Goal: Transaction & Acquisition: Purchase product/service

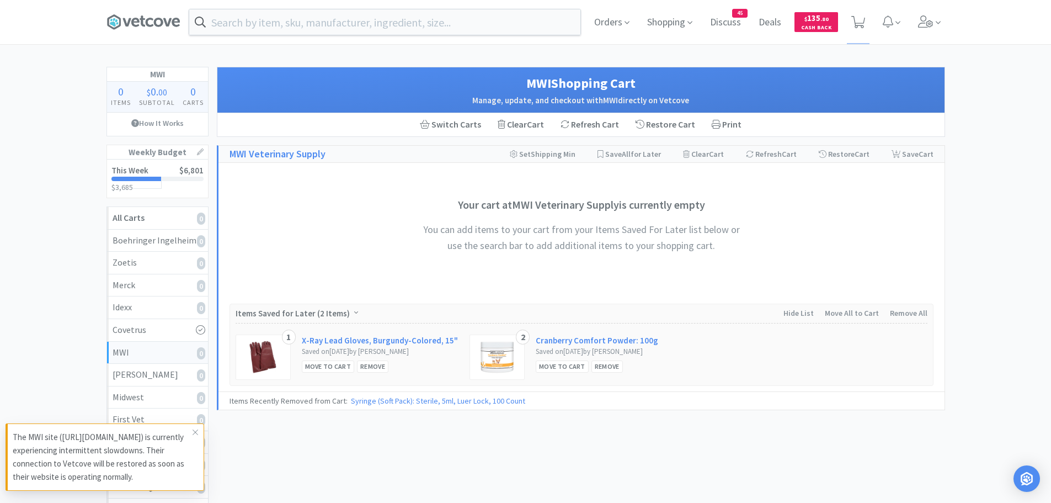
click at [369, 32] on input "text" at bounding box center [384, 21] width 391 height 25
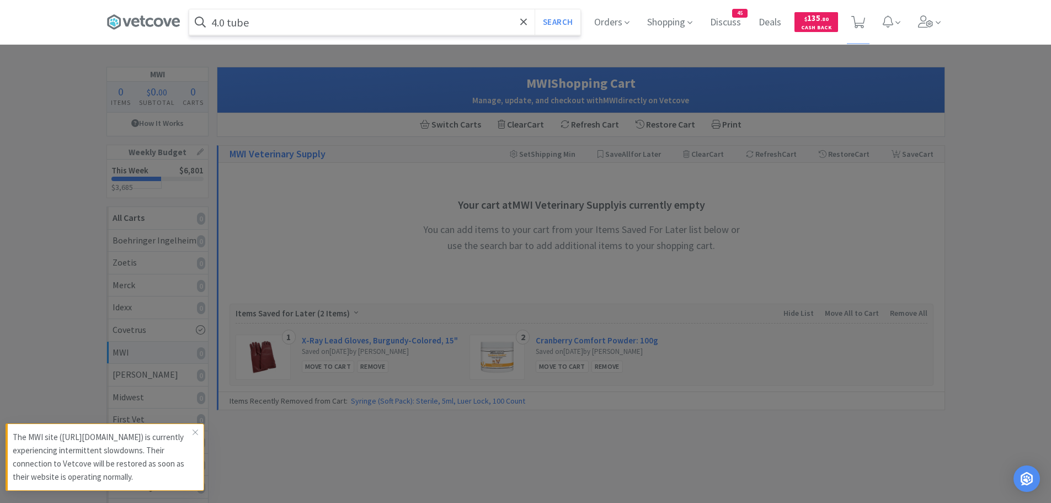
type input "4.0 tube"
click at [535, 9] on button "Search" at bounding box center [558, 21] width 46 height 25
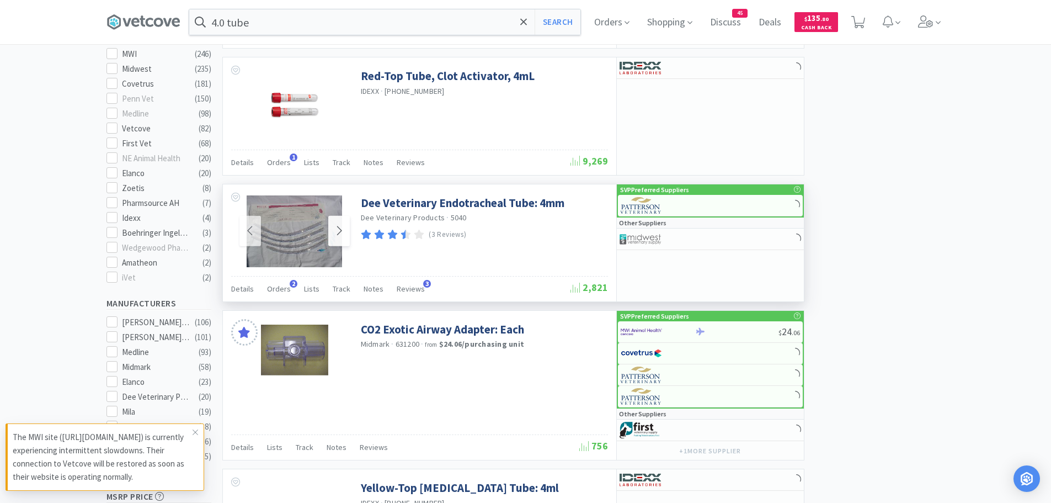
scroll to position [497, 0]
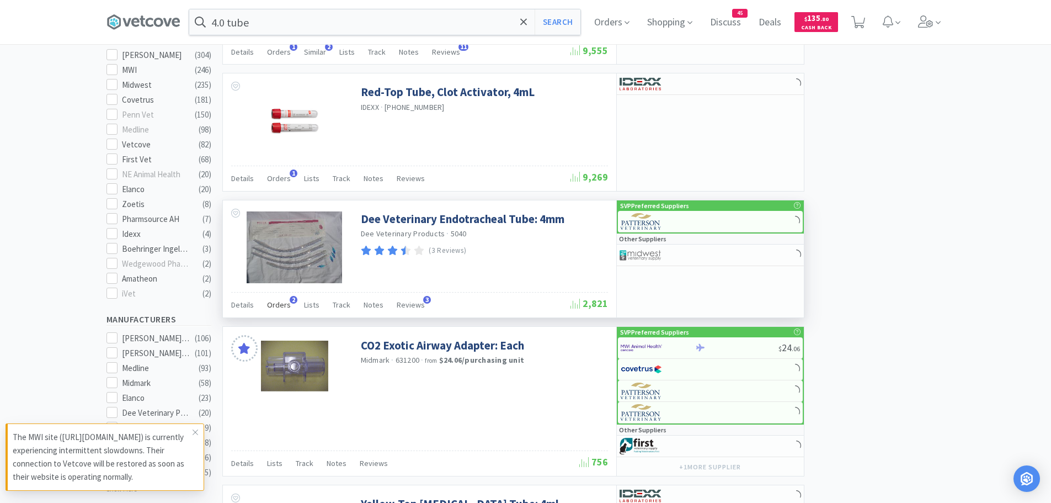
click at [290, 300] on span "2" at bounding box center [294, 300] width 8 height 8
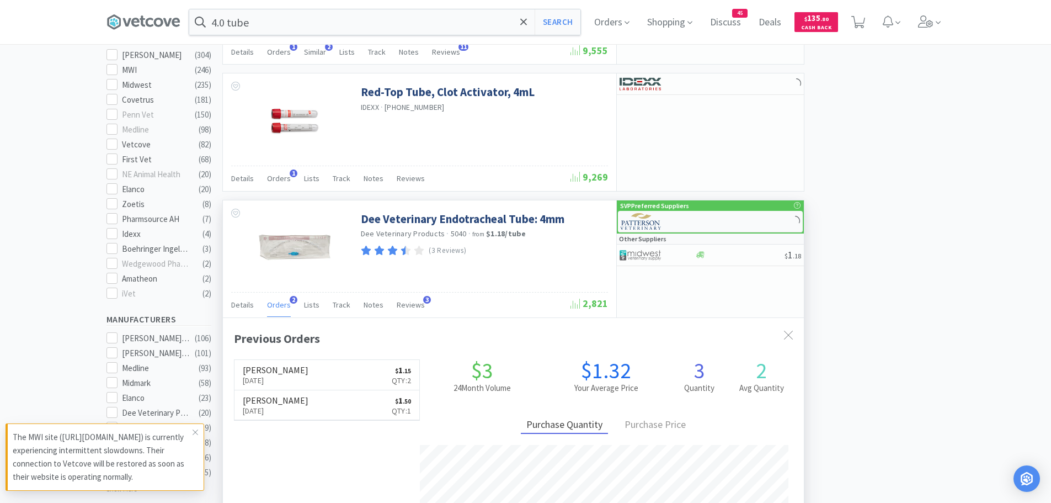
scroll to position [286, 581]
click at [635, 220] on img at bounding box center [641, 221] width 41 height 17
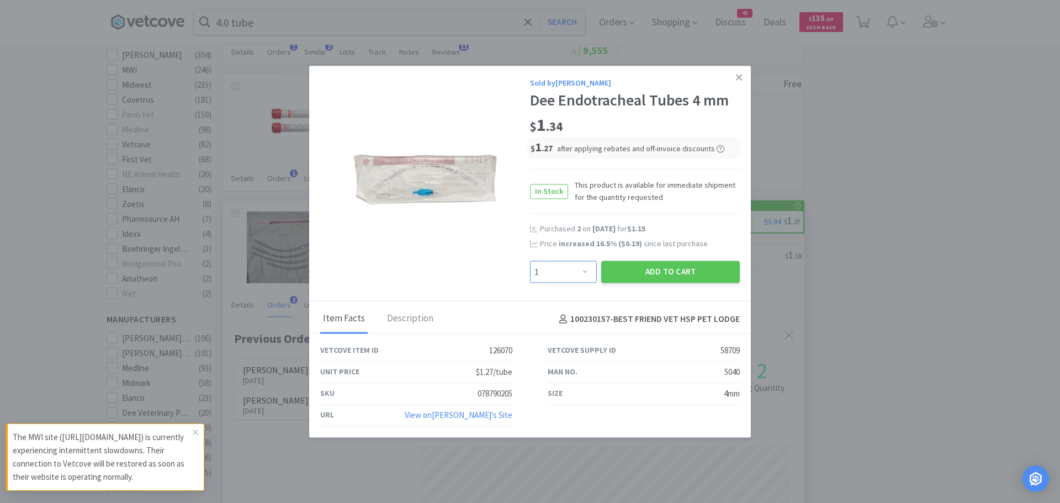
click at [583, 270] on select "Enter Quantity 1 2 3 4 5 6 7 8 9 10 11 12 13 14 15 16 17 18 19 20 Enter Quantity" at bounding box center [563, 272] width 67 height 22
select select "2"
click at [530, 261] on select "Enter Quantity 1 2 3 4 5 6 7 8 9 10 11 12 13 14 15 16 17 18 19 20 Enter Quantity" at bounding box center [563, 272] width 67 height 22
click at [638, 266] on button "Add to Cart" at bounding box center [670, 272] width 139 height 22
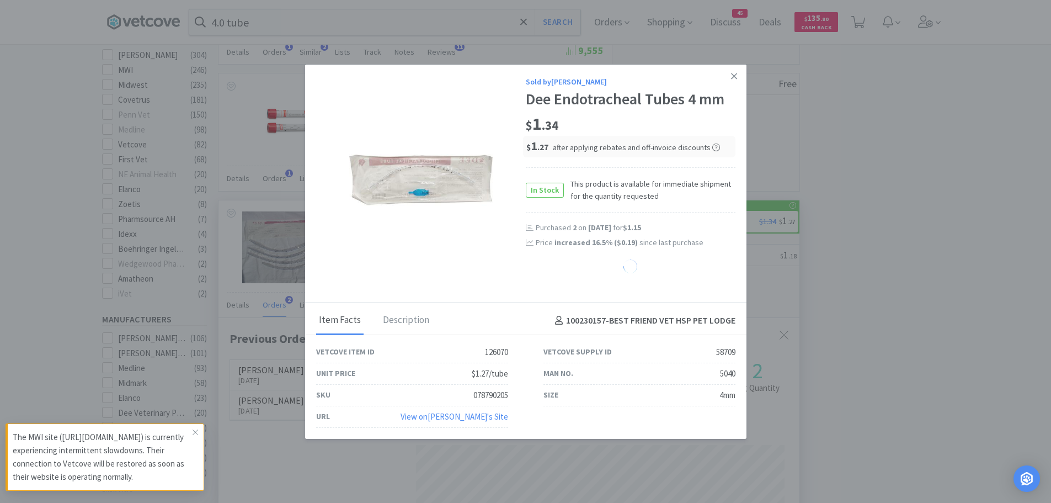
select select "2"
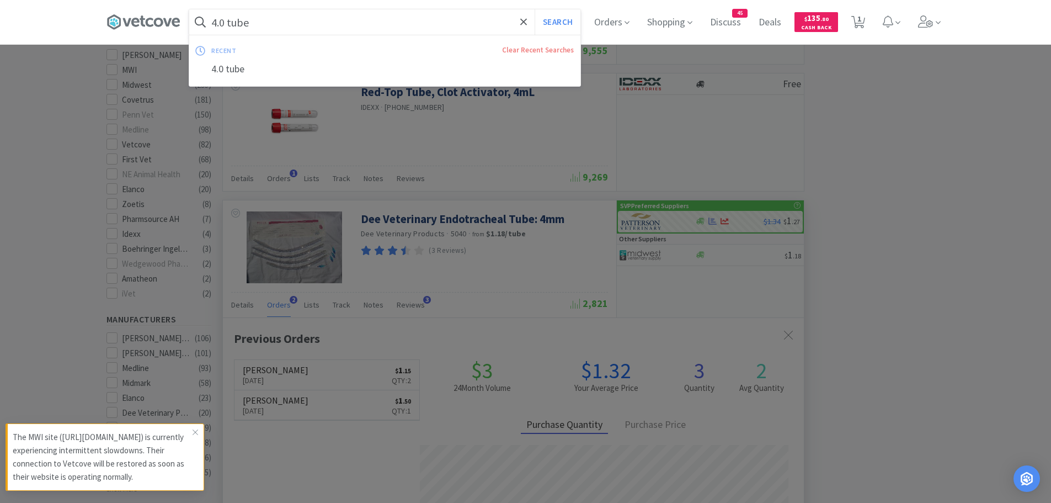
click at [281, 22] on input "4.0 tube" at bounding box center [384, 21] width 391 height 25
click at [232, 21] on input "4.0 tube" at bounding box center [384, 21] width 391 height 25
drag, startPoint x: 230, startPoint y: 21, endPoint x: 213, endPoint y: 21, distance: 17.1
click at [213, 21] on form "4.0 tube Search" at bounding box center [384, 21] width 391 height 25
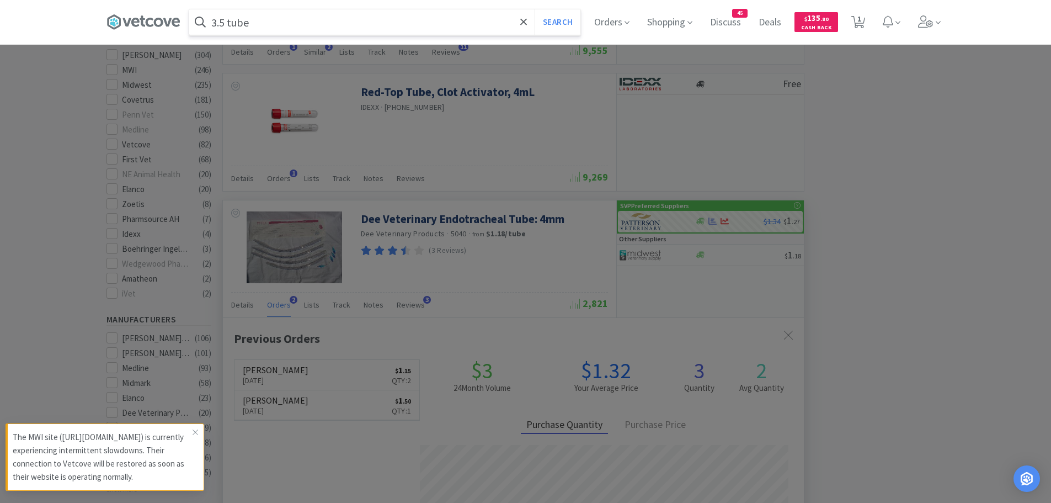
type input "3.5 tube"
click at [561, 21] on button "Search" at bounding box center [558, 21] width 46 height 25
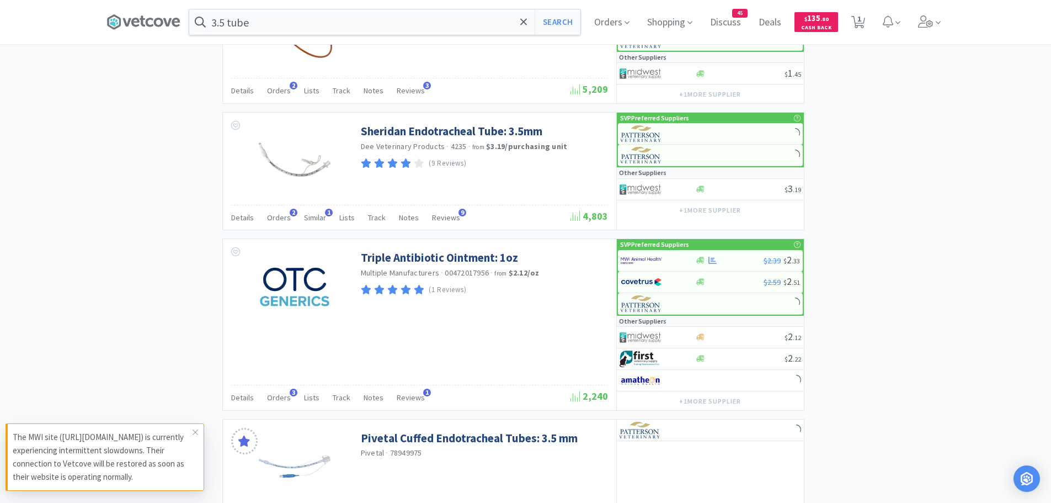
scroll to position [1104, 0]
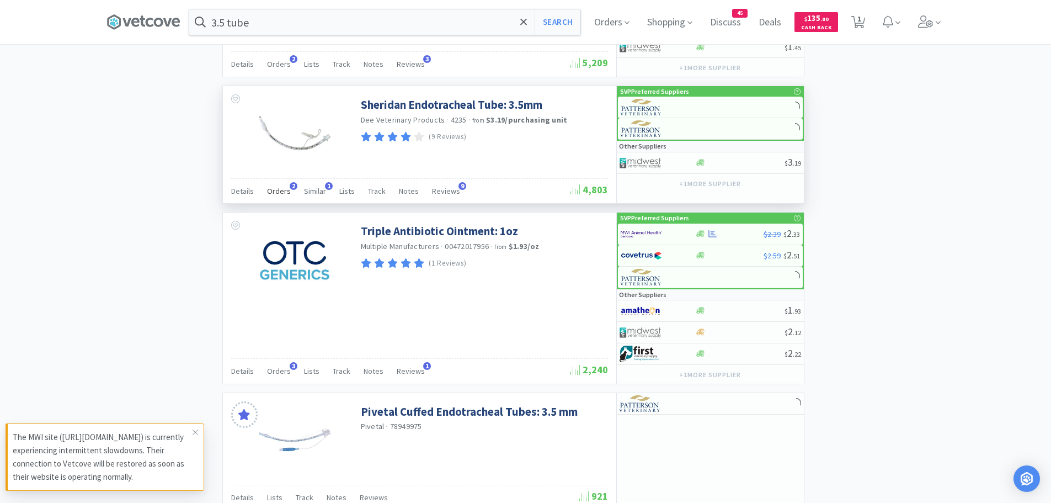
click at [280, 188] on span "Orders" at bounding box center [279, 191] width 24 height 10
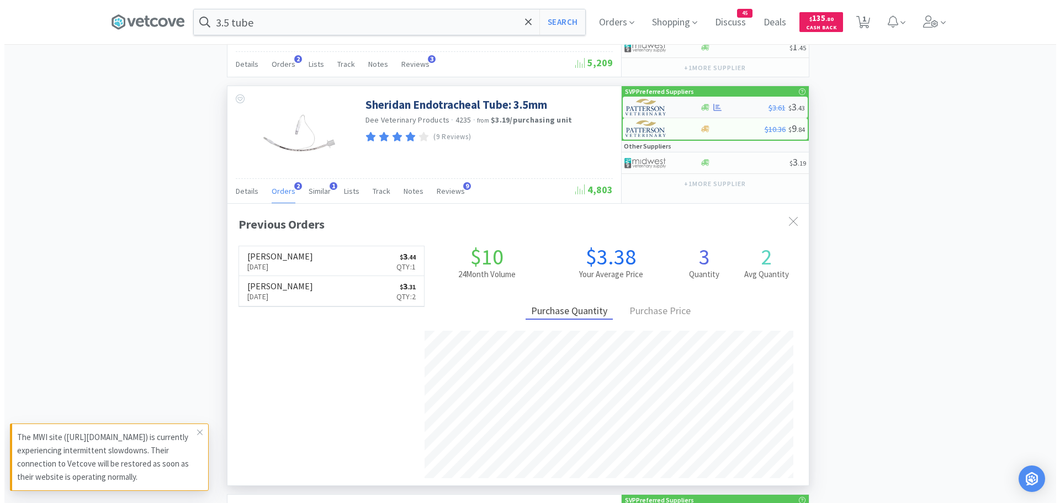
scroll to position [286, 581]
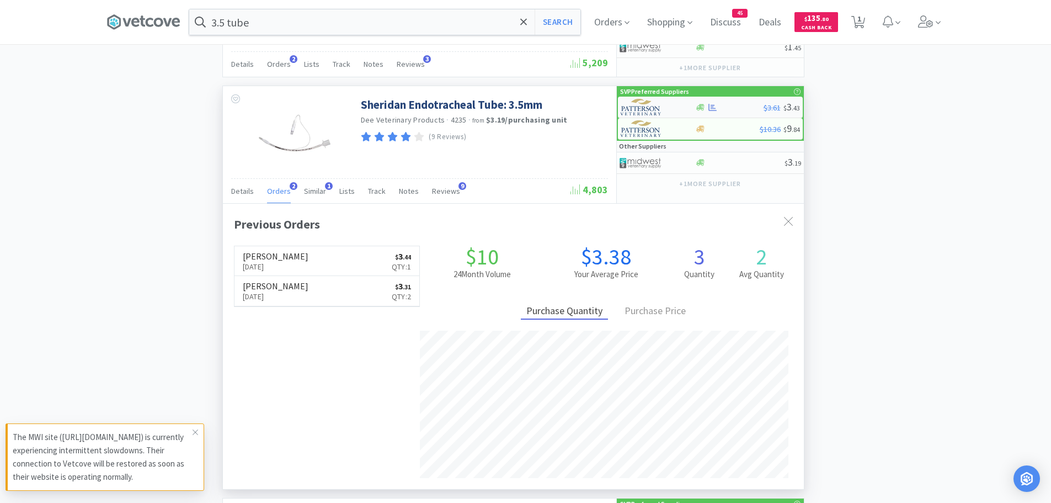
click at [657, 108] on img at bounding box center [641, 107] width 41 height 17
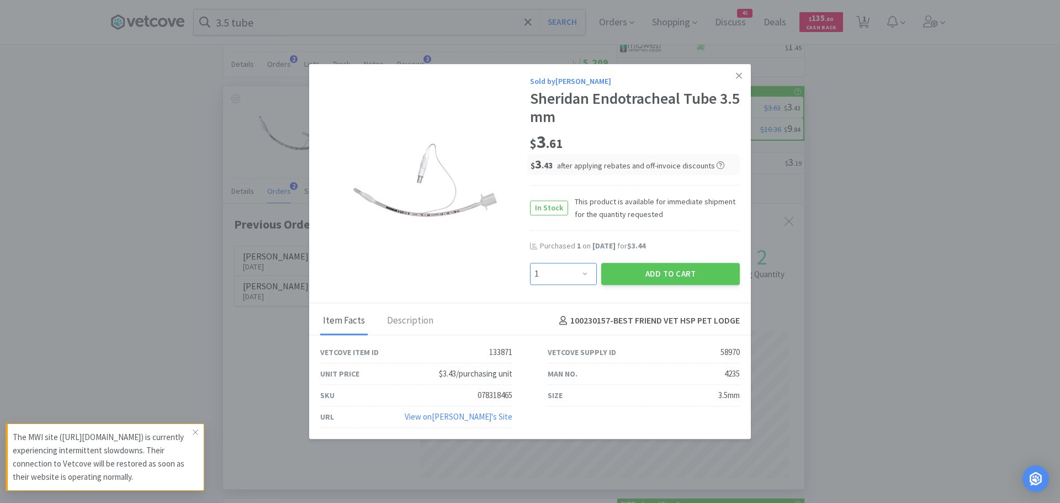
click at [584, 271] on select "Enter Quantity 1 2 3 4 5 6 7 8 9 10 11 12 13 14 15 16 17 18 19 20 Enter Quantity" at bounding box center [563, 274] width 67 height 22
select select "2"
click at [530, 263] on select "Enter Quantity 1 2 3 4 5 6 7 8 9 10 11 12 13 14 15 16 17 18 19 20 Enter Quantity" at bounding box center [563, 274] width 67 height 22
click at [628, 269] on button "Add to Cart" at bounding box center [670, 274] width 139 height 22
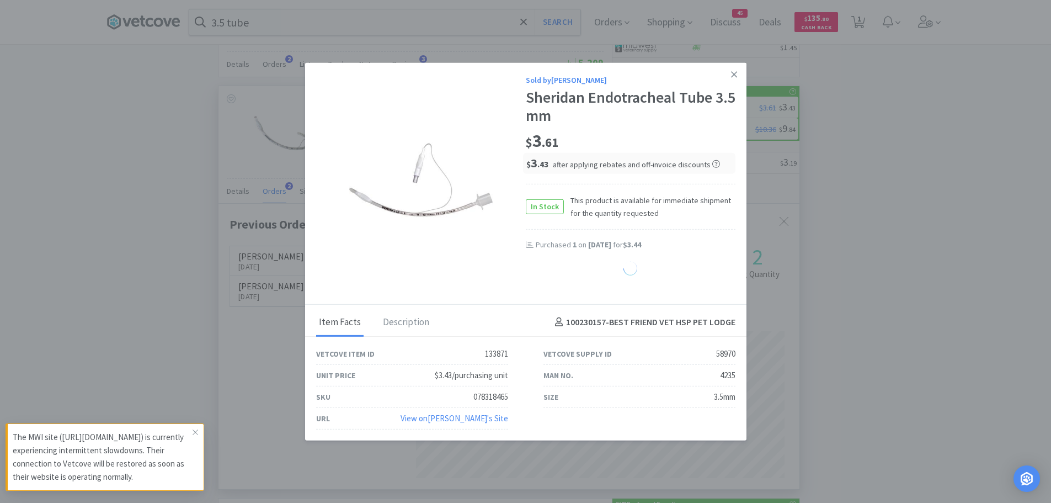
select select "2"
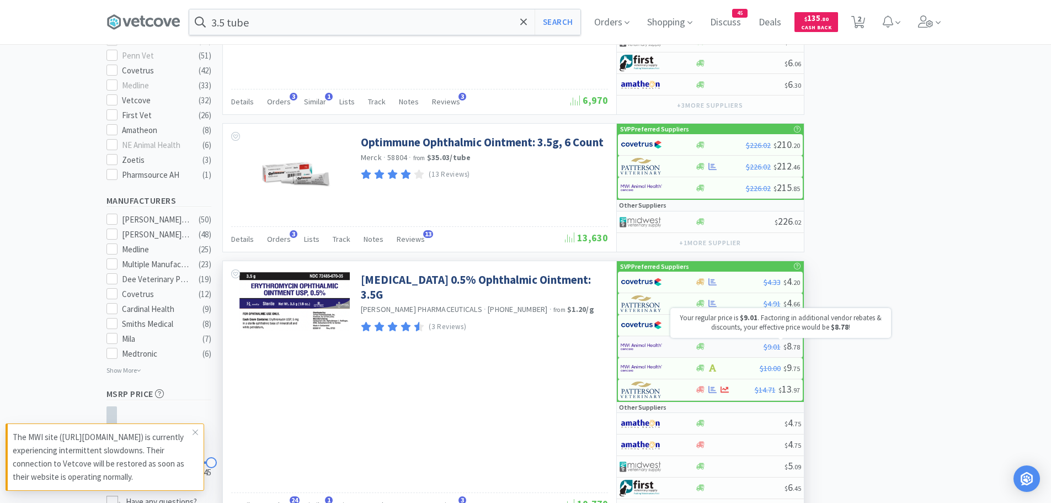
scroll to position [442, 0]
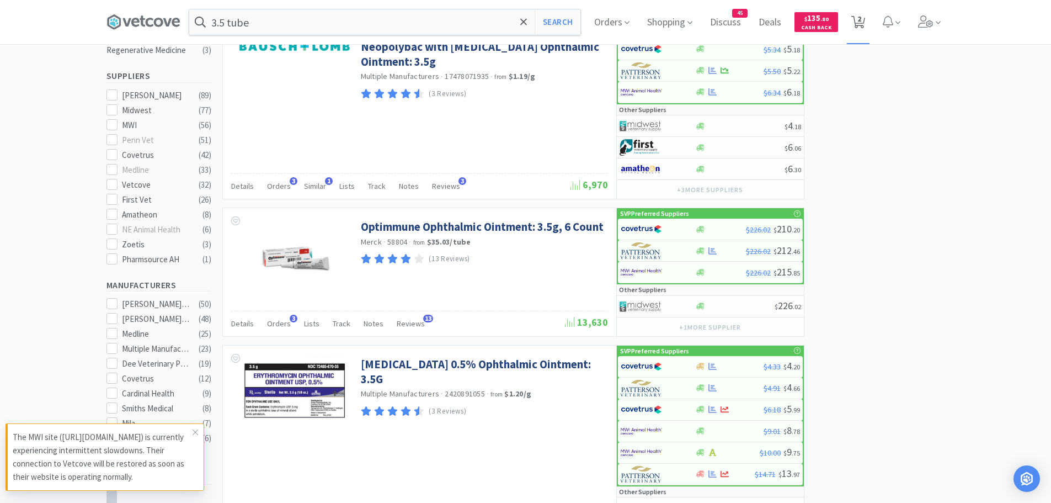
click at [862, 19] on span "2" at bounding box center [860, 19] width 4 height 44
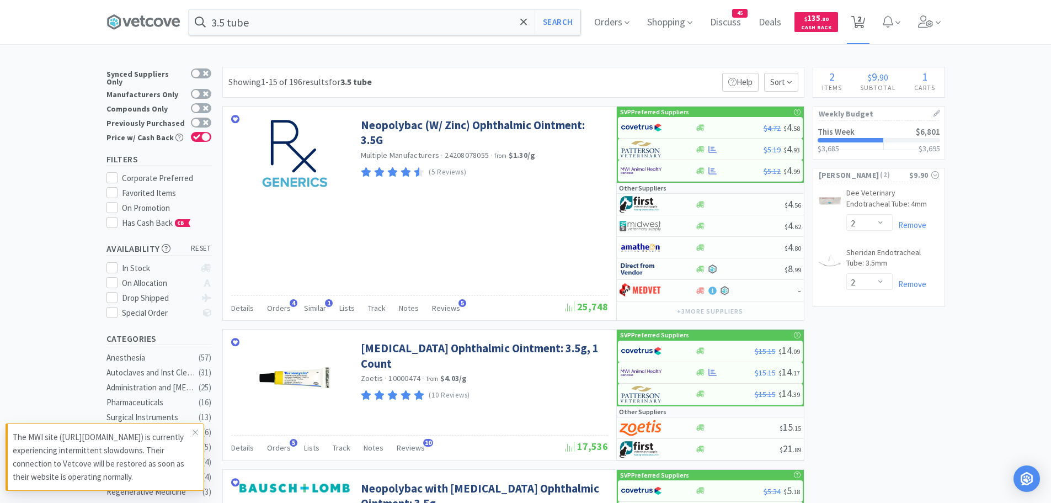
select select "2"
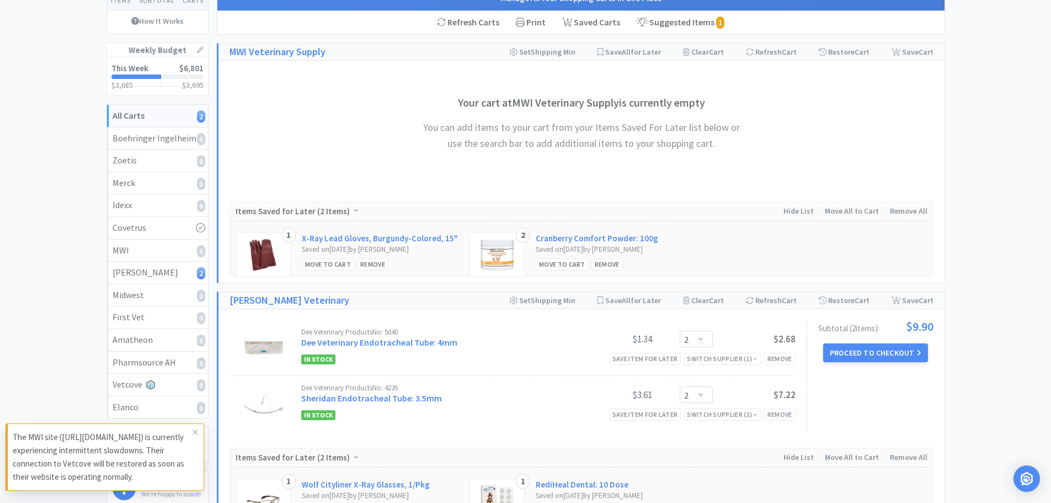
scroll to position [221, 0]
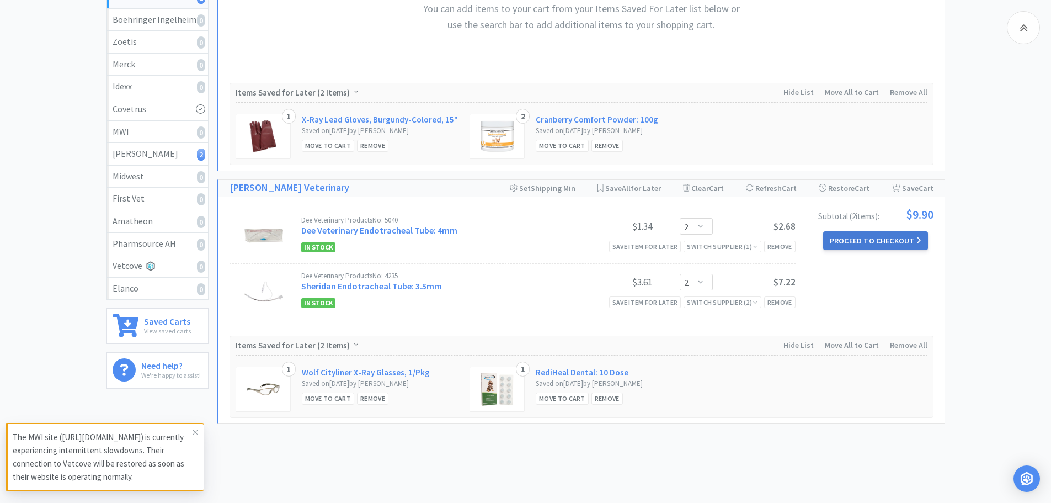
click at [848, 235] on button "Proceed to Checkout" at bounding box center [876, 240] width 105 height 19
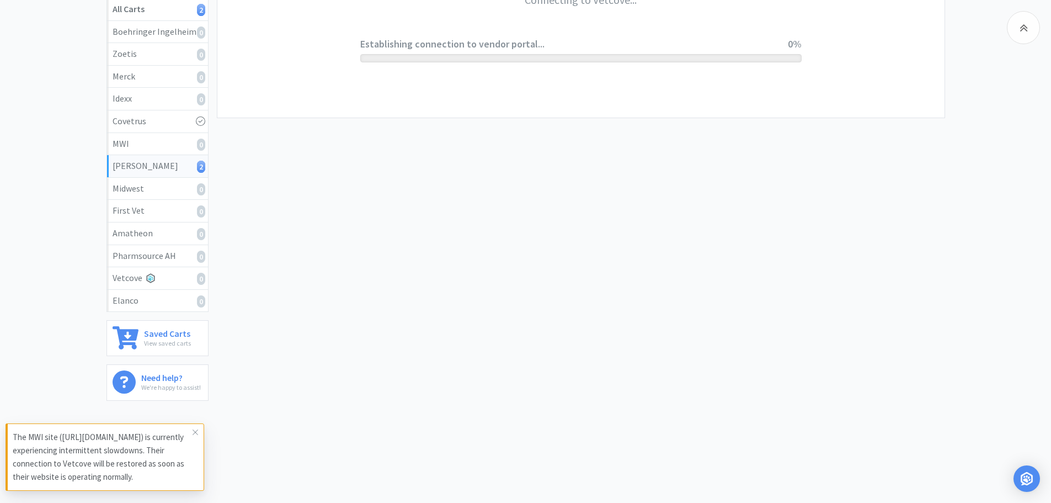
scroll to position [209, 0]
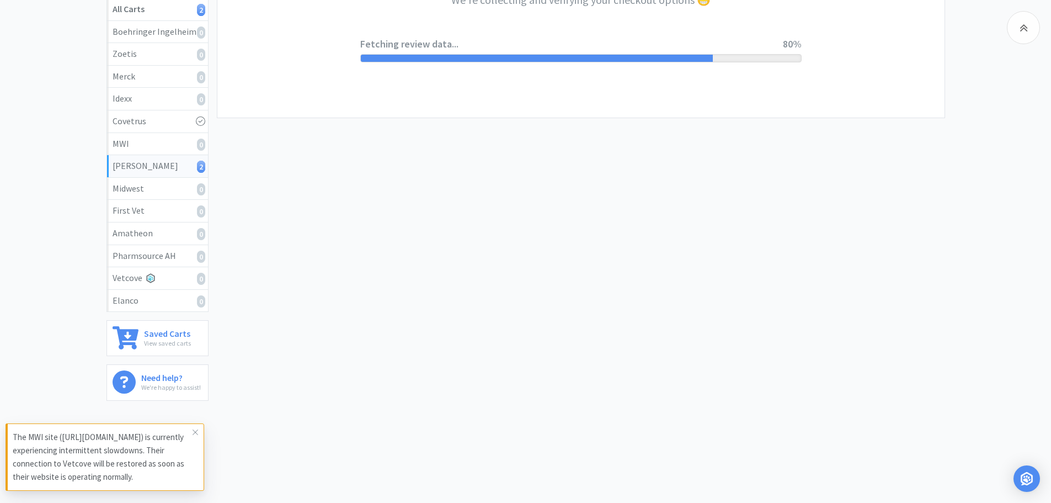
select select "1"
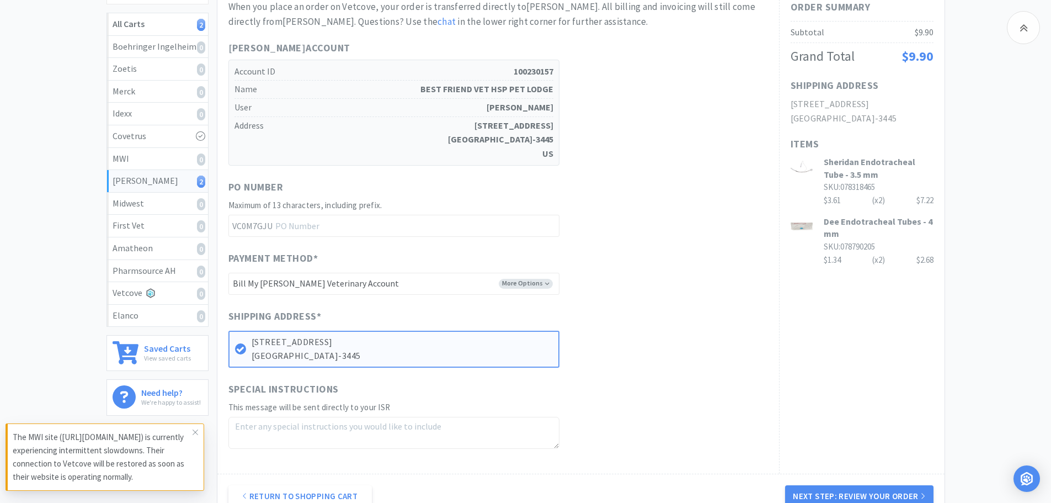
scroll to position [323, 0]
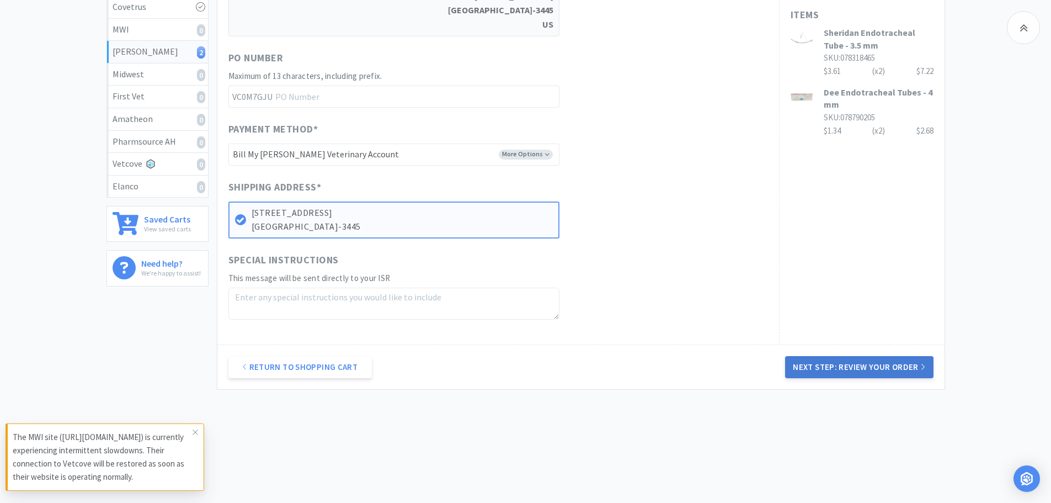
click at [840, 363] on button "Next Step: Review Your Order" at bounding box center [859, 367] width 148 height 22
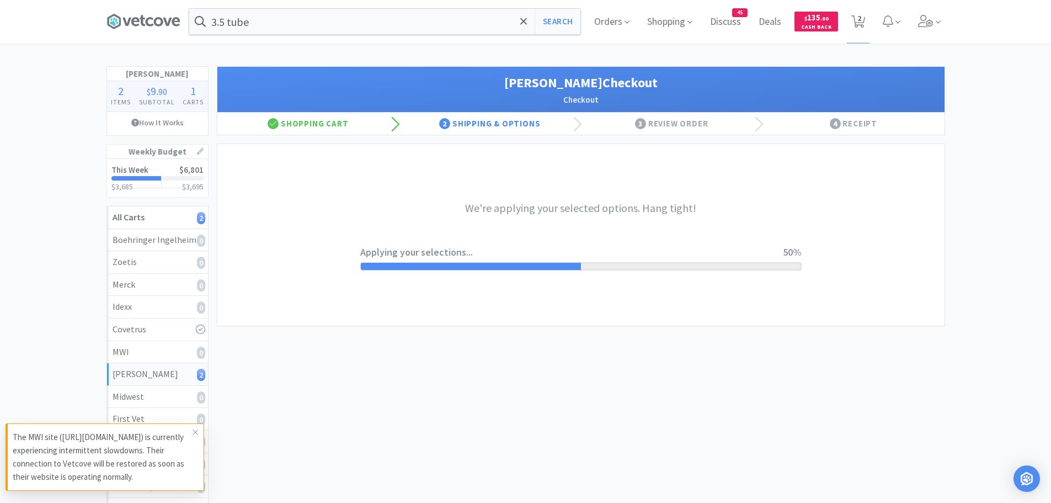
scroll to position [0, 0]
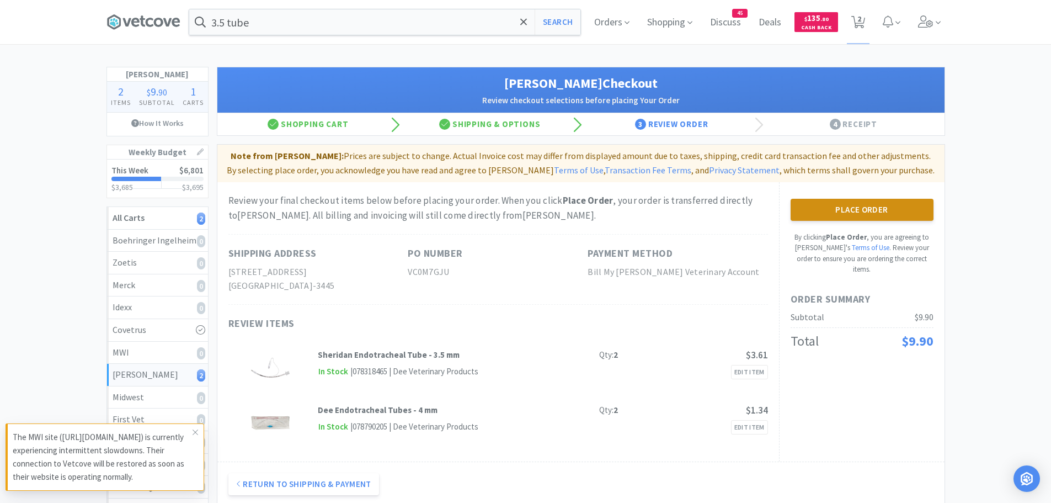
click at [846, 211] on button "Place Order" at bounding box center [862, 210] width 143 height 22
